Goal: Information Seeking & Learning: Learn about a topic

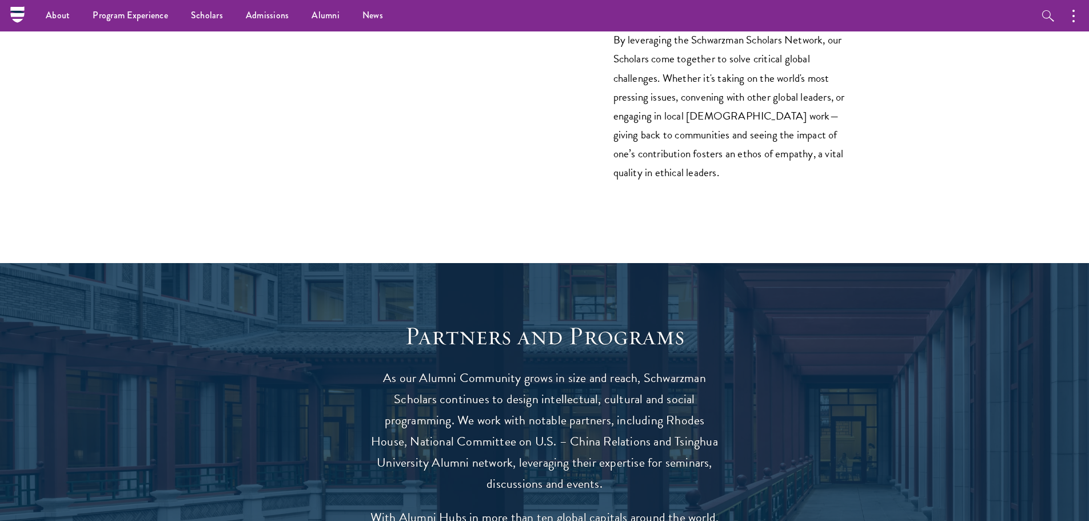
scroll to position [1601, 0]
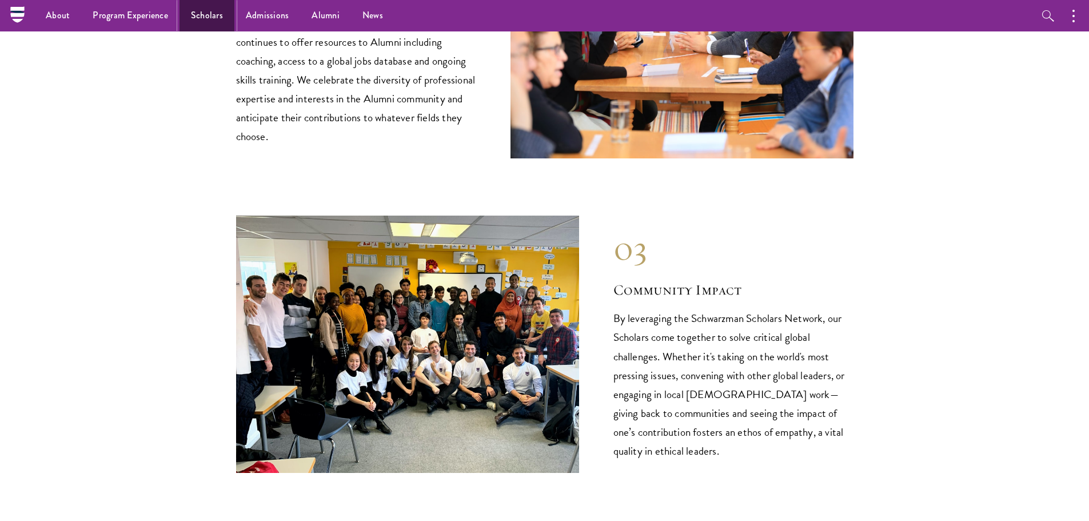
click at [199, 15] on link "Scholars" at bounding box center [207, 15] width 55 height 31
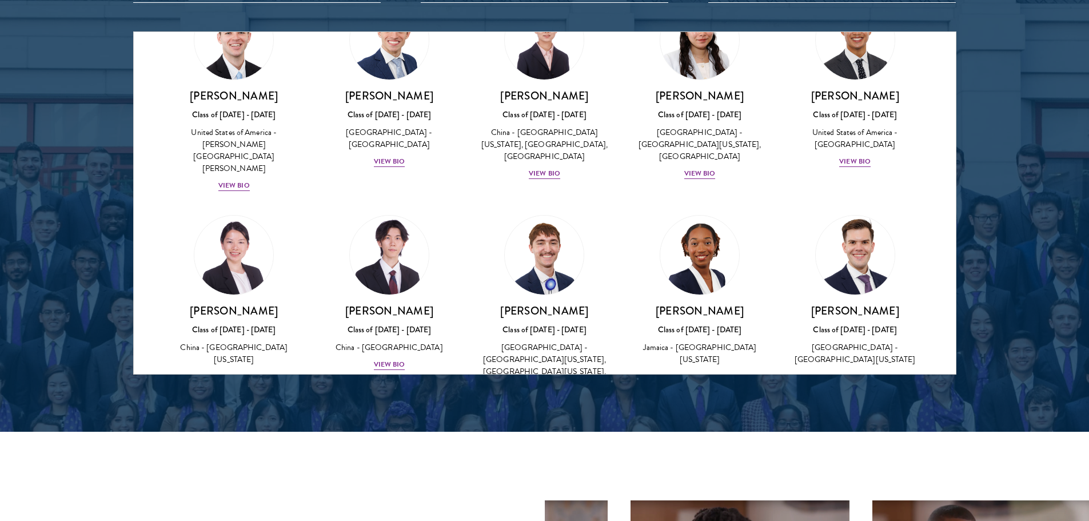
scroll to position [5204, 0]
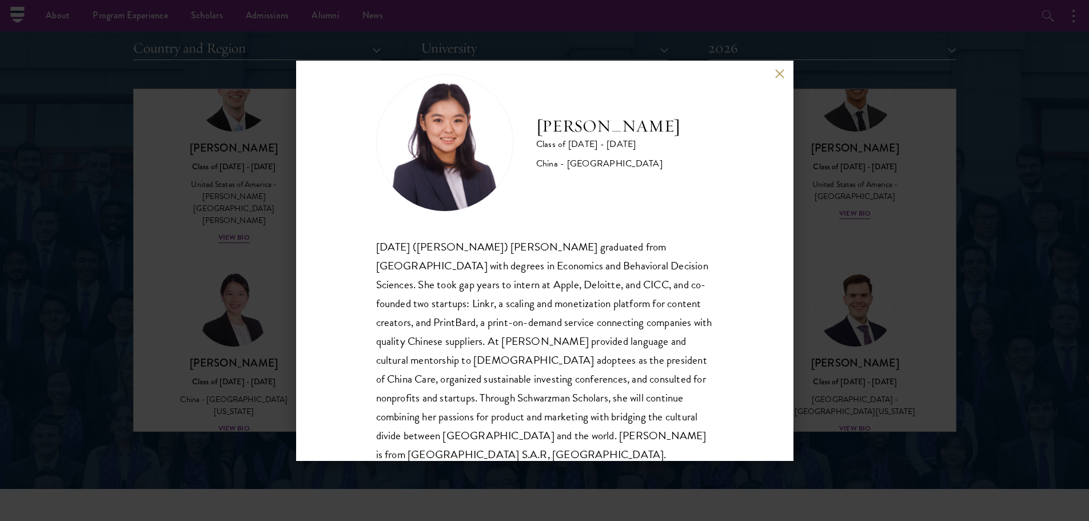
scroll to position [39, 0]
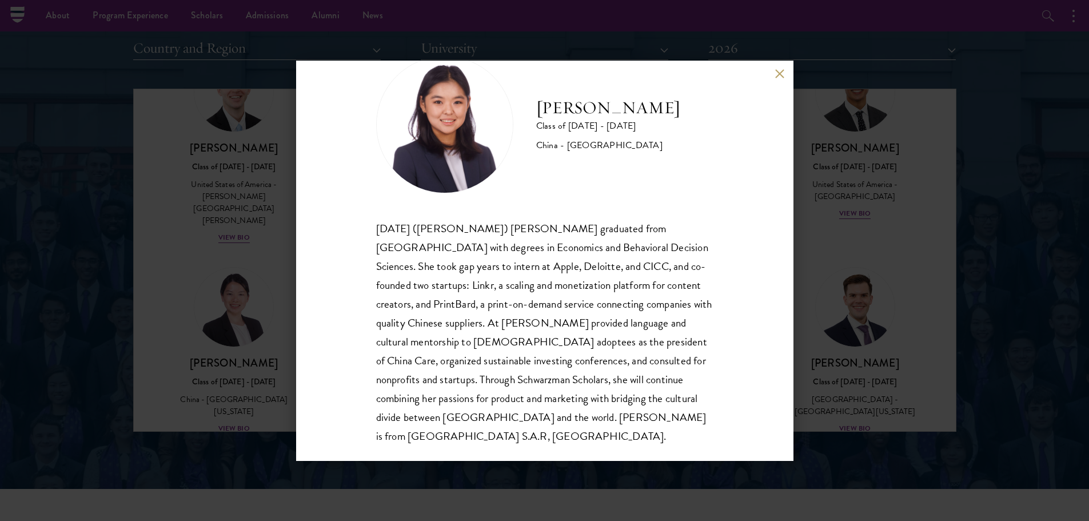
click at [914, 254] on div "[PERSON_NAME] Class of [DATE] - [DATE] [GEOGRAPHIC_DATA] - [GEOGRAPHIC_DATA] [D…" at bounding box center [544, 260] width 1089 height 521
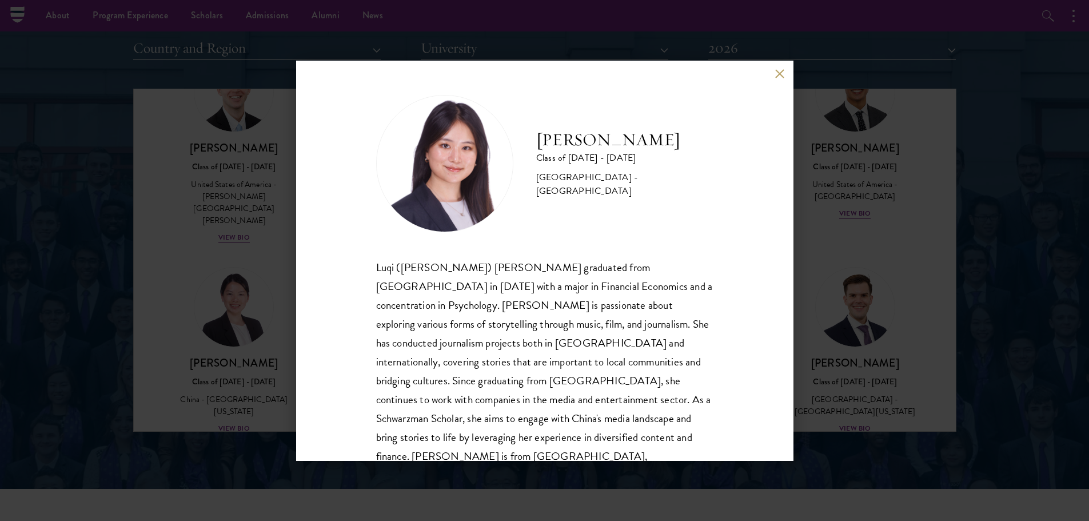
click at [779, 73] on button at bounding box center [780, 74] width 10 height 10
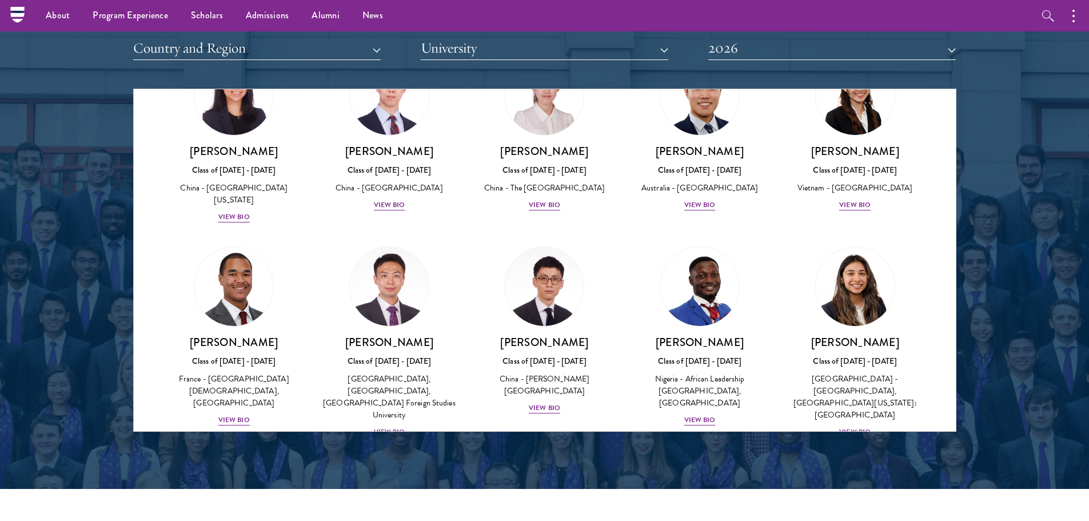
scroll to position [3035, 0]
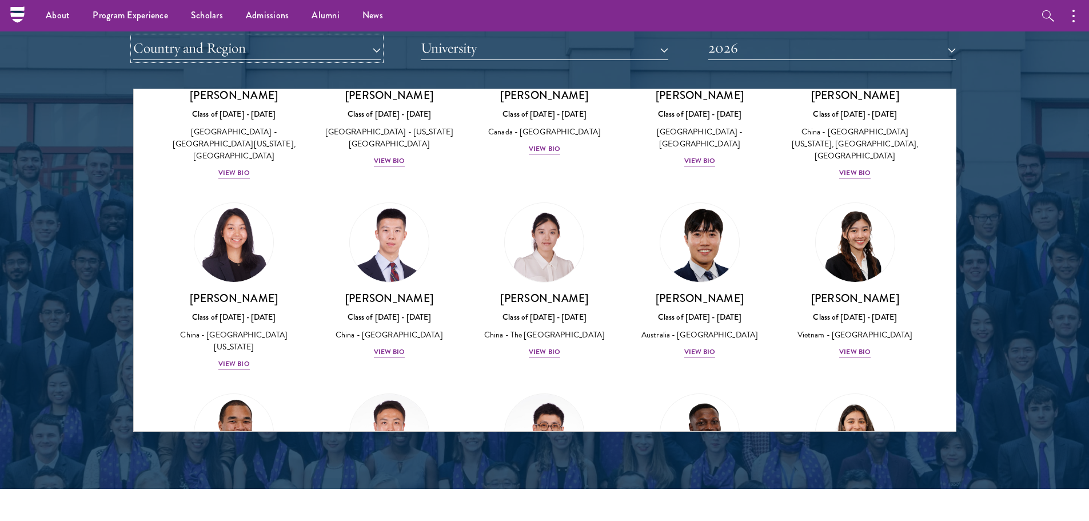
click at [379, 53] on button "Country and Region" at bounding box center [257, 48] width 248 height 23
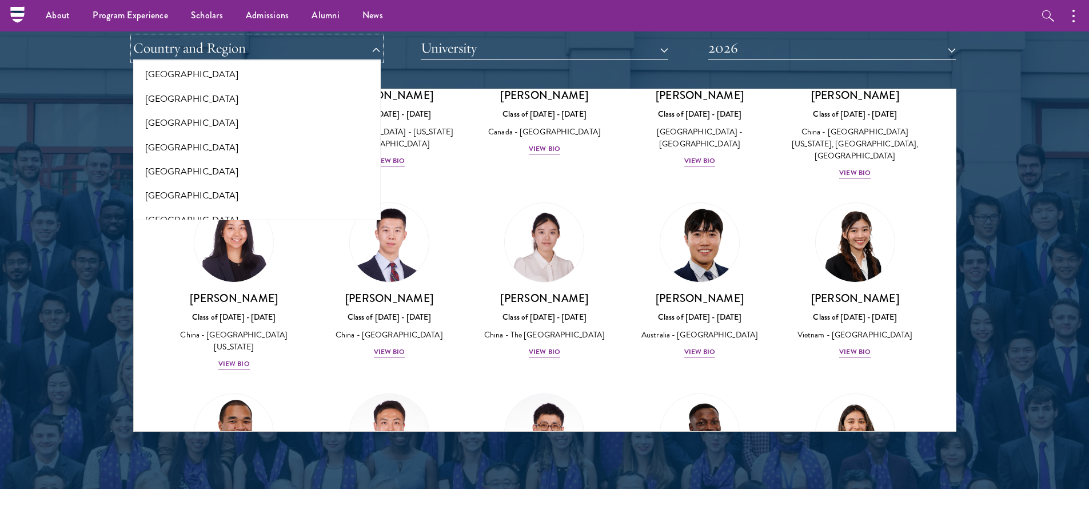
scroll to position [2398, 0]
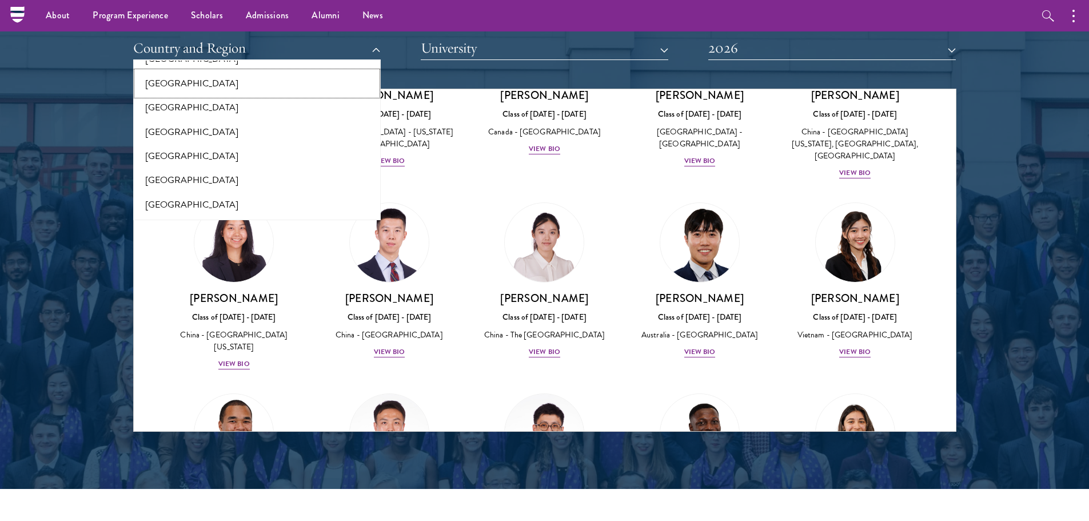
click at [230, 86] on button "[GEOGRAPHIC_DATA]" at bounding box center [257, 83] width 241 height 24
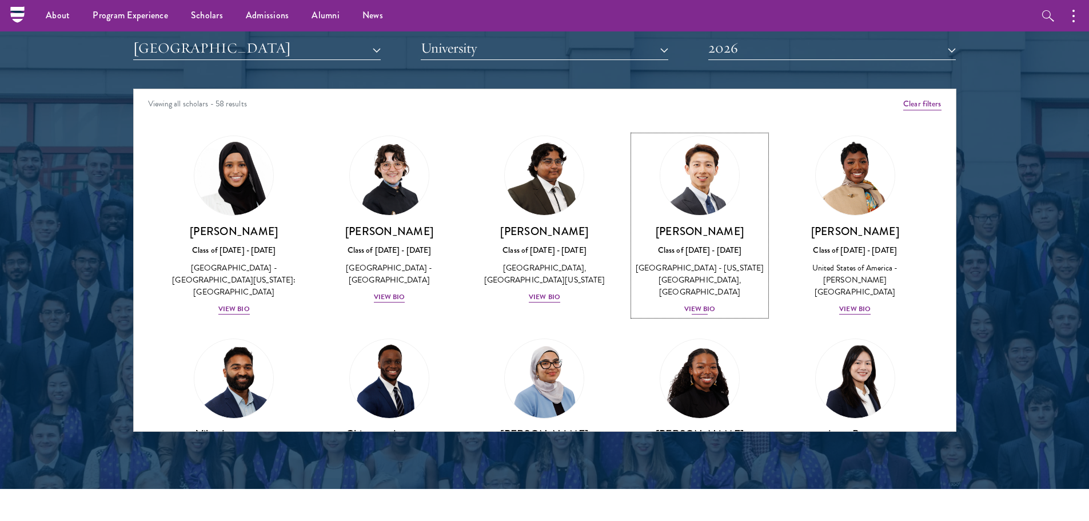
click at [699, 311] on div "View Bio" at bounding box center [699, 309] width 31 height 11
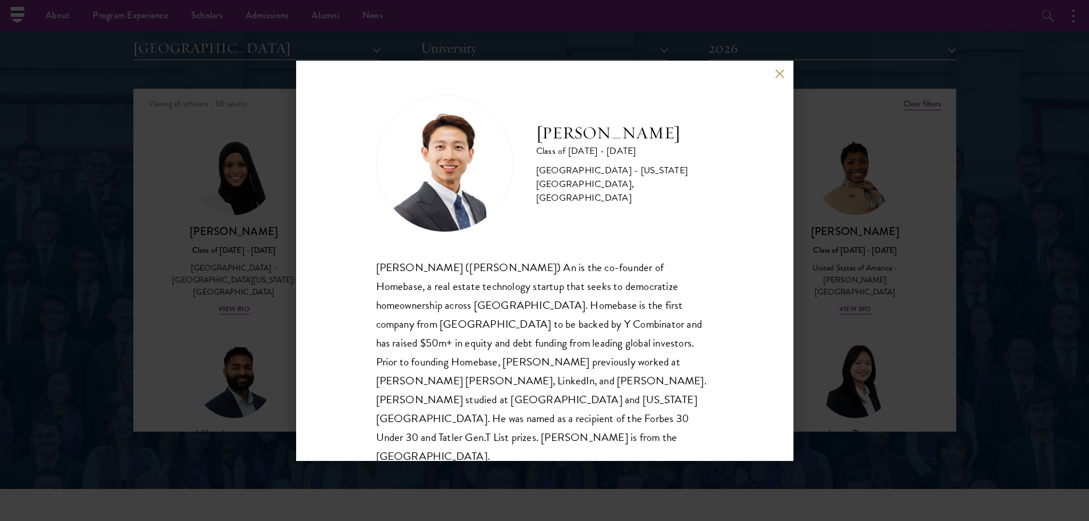
click at [782, 75] on button at bounding box center [780, 74] width 10 height 10
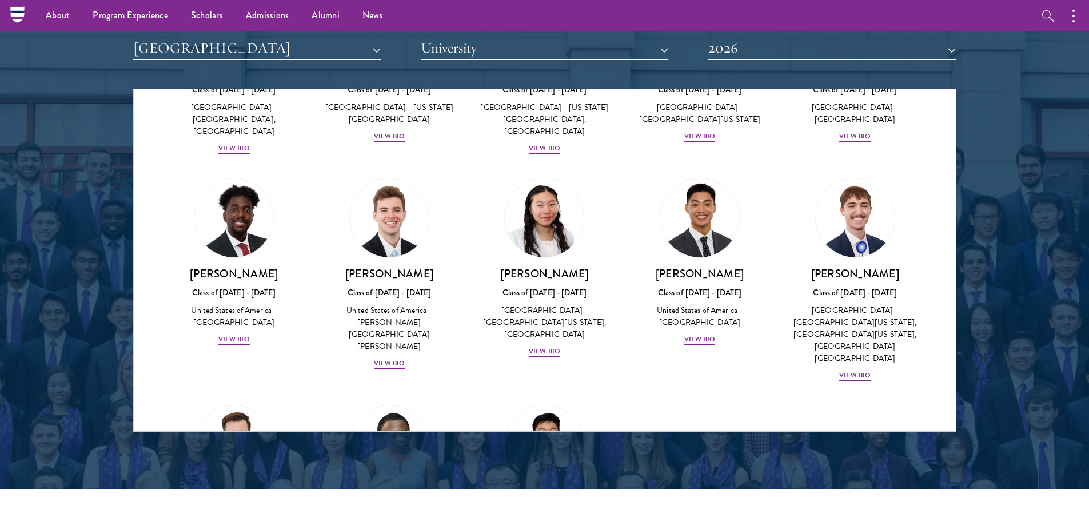
scroll to position [2104, 0]
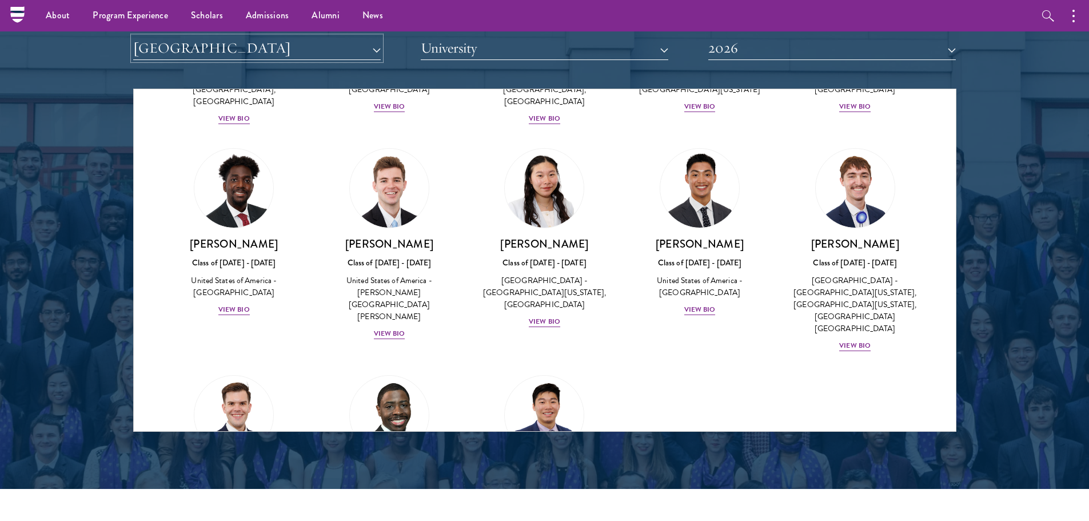
click at [379, 50] on button "[GEOGRAPHIC_DATA]" at bounding box center [257, 48] width 248 height 23
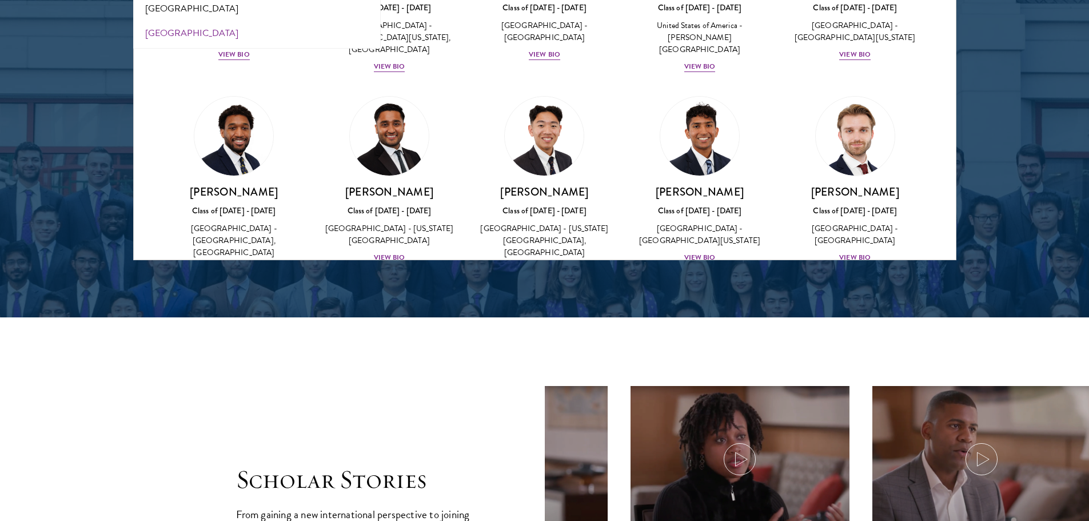
scroll to position [1761, 0]
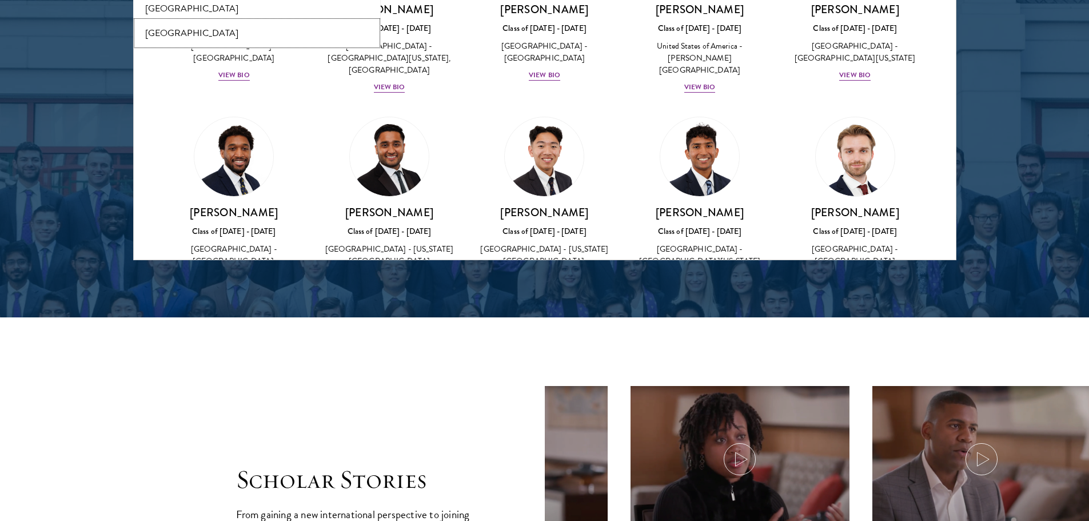
click at [265, 23] on button "[GEOGRAPHIC_DATA]" at bounding box center [257, 33] width 241 height 24
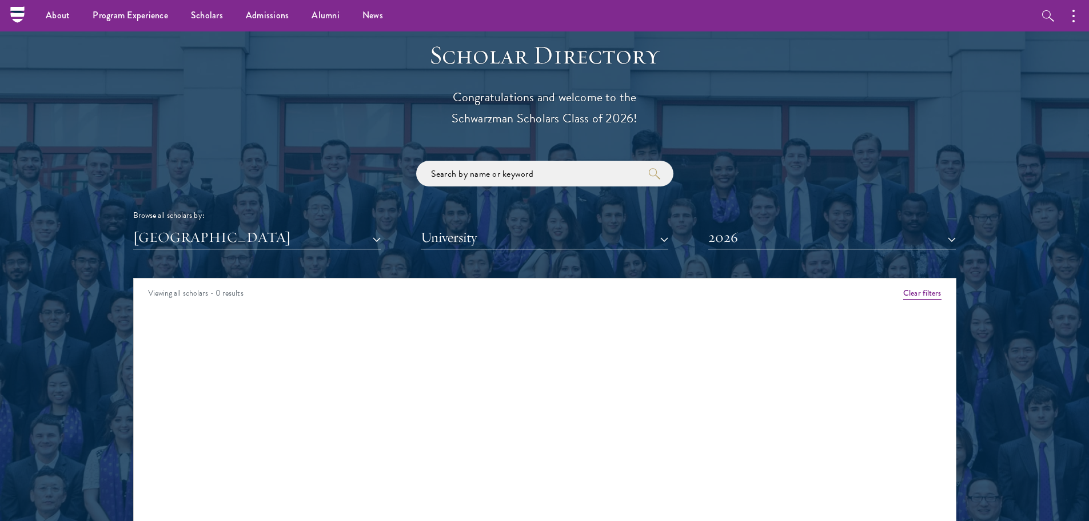
scroll to position [1201, 0]
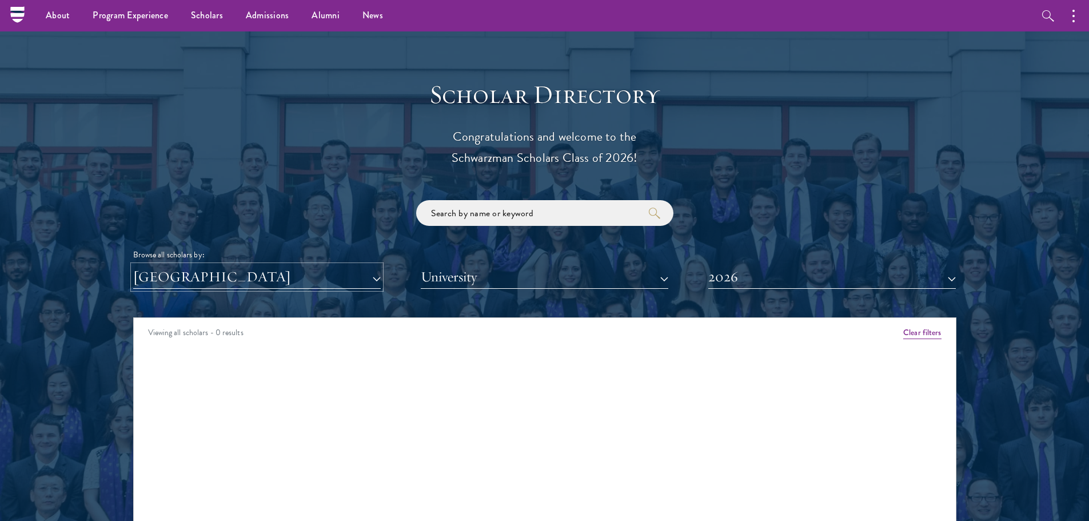
click at [377, 280] on button "[GEOGRAPHIC_DATA]" at bounding box center [257, 276] width 248 height 23
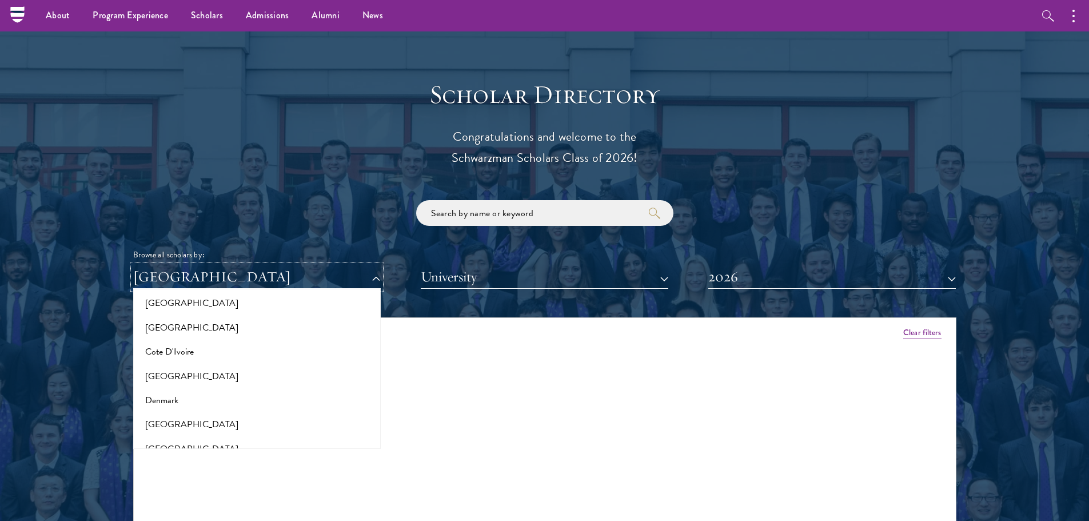
scroll to position [453, 0]
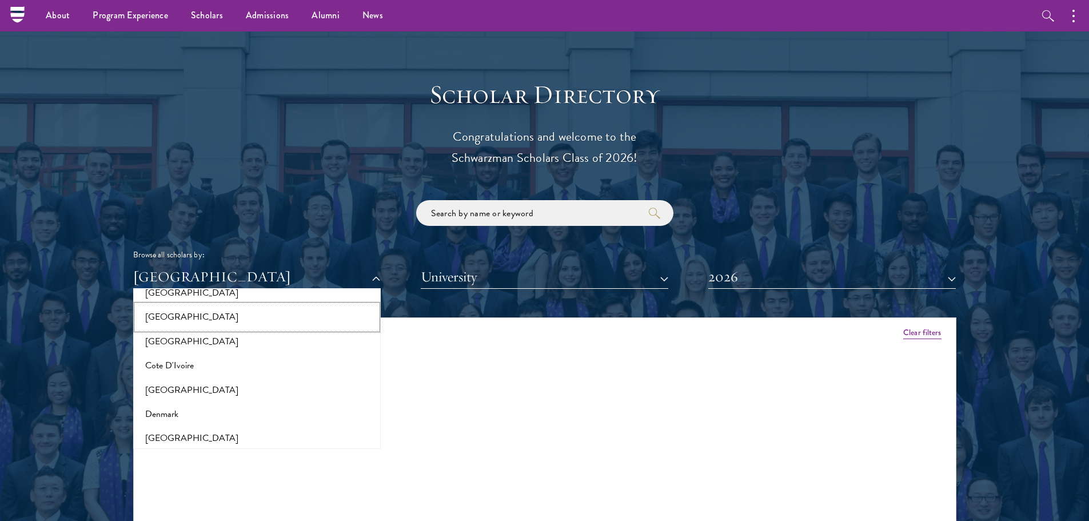
click at [192, 320] on button "[GEOGRAPHIC_DATA]" at bounding box center [257, 317] width 241 height 24
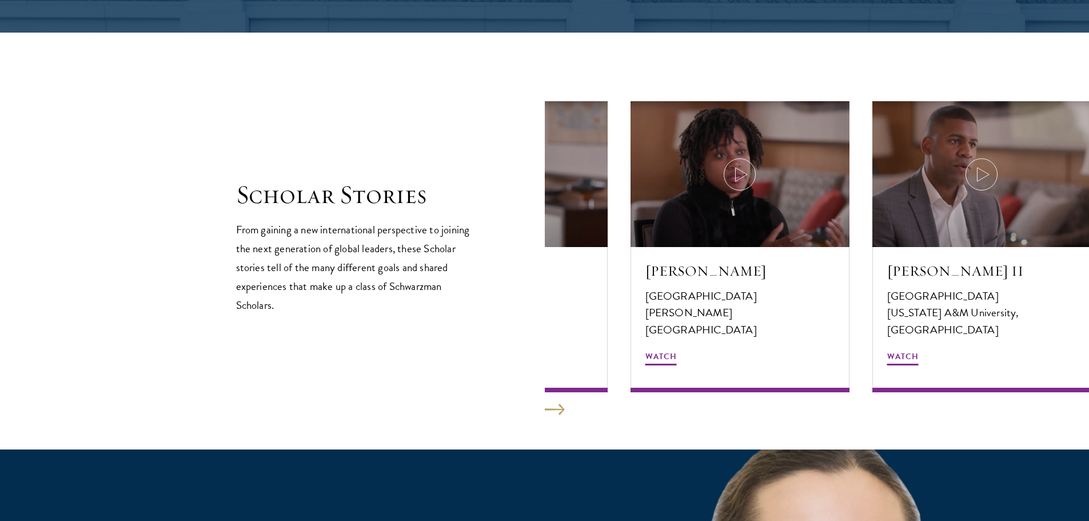
scroll to position [1887, 0]
